Goal: Find specific page/section: Find specific page/section

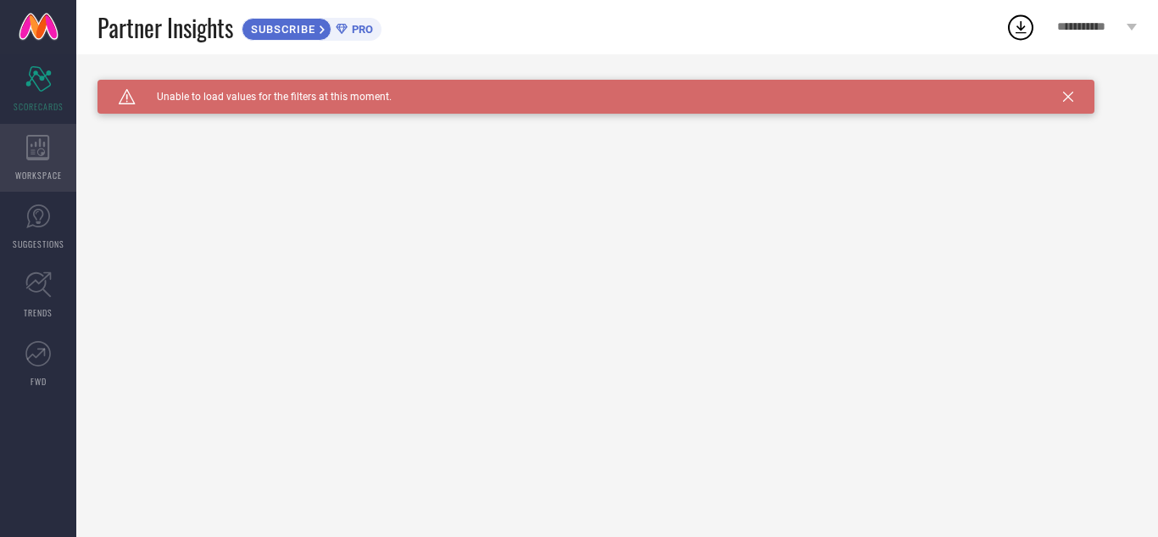
click at [53, 160] on div "WORKSPACE" at bounding box center [38, 158] width 76 height 68
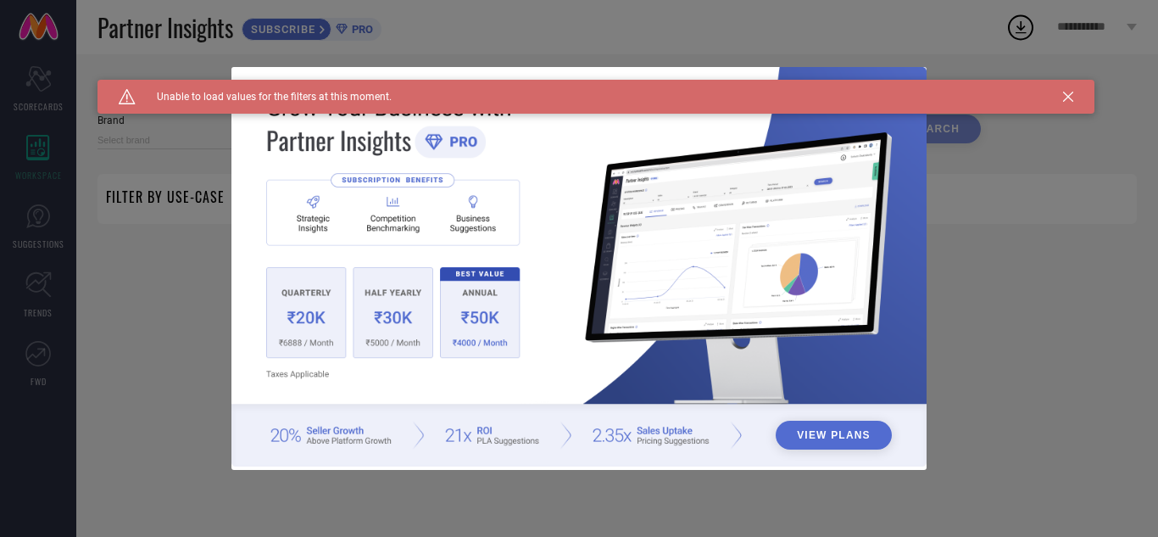
type input "1 STOP FASHION"
type input "All"
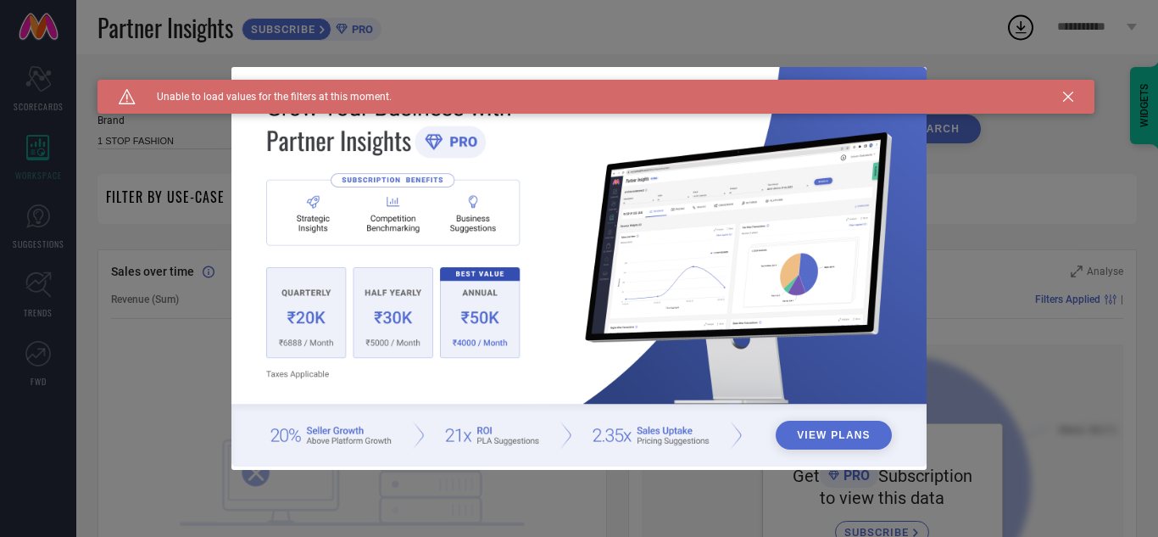
click at [1069, 92] on icon at bounding box center [1068, 97] width 10 height 10
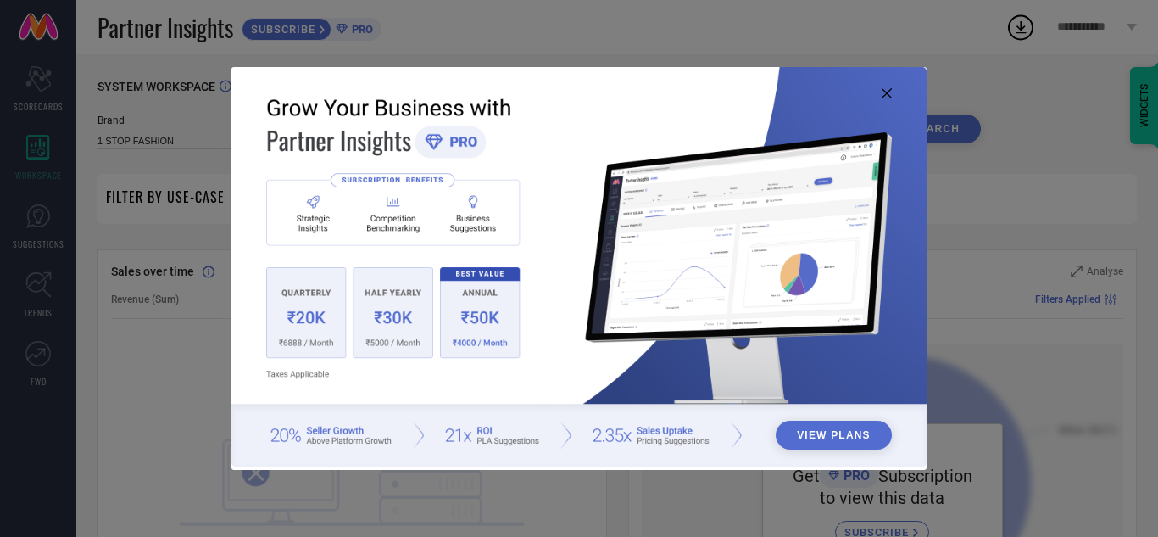
click at [889, 97] on icon at bounding box center [887, 93] width 10 height 10
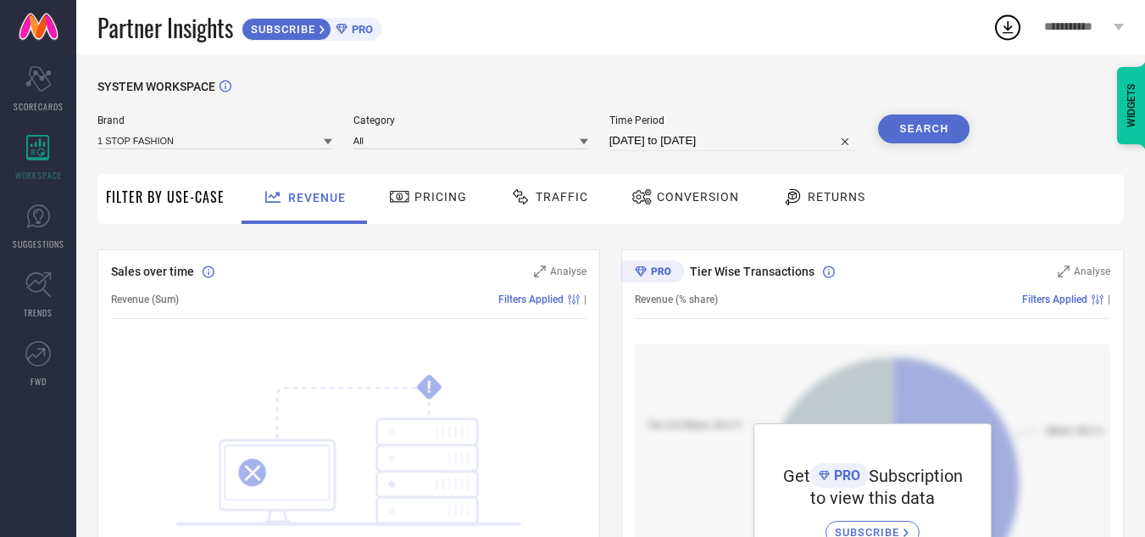
click at [419, 198] on span "Pricing" at bounding box center [441, 197] width 53 height 14
